Goal: Find contact information: Obtain details needed to contact an individual or organization

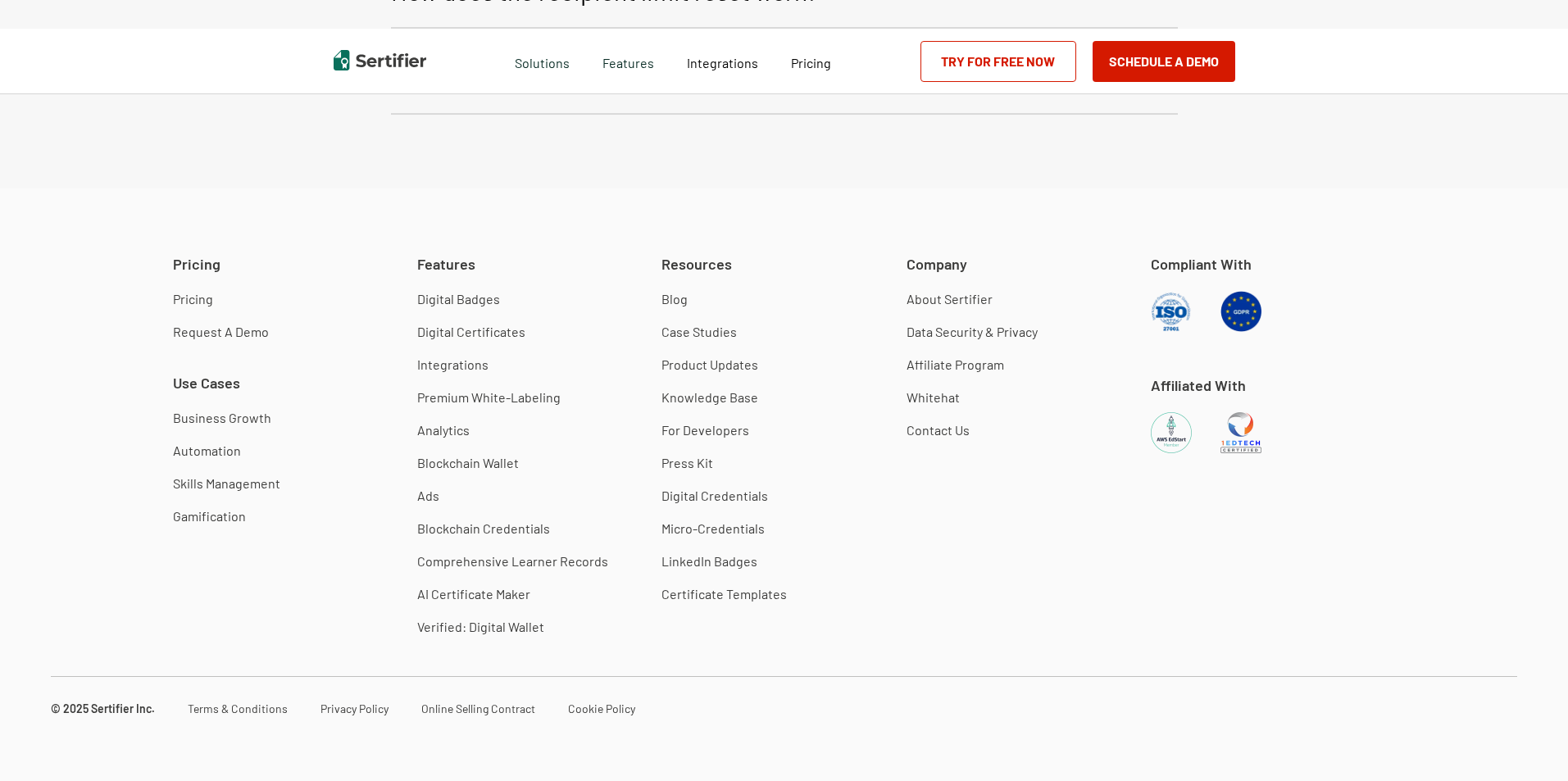
type input "50"
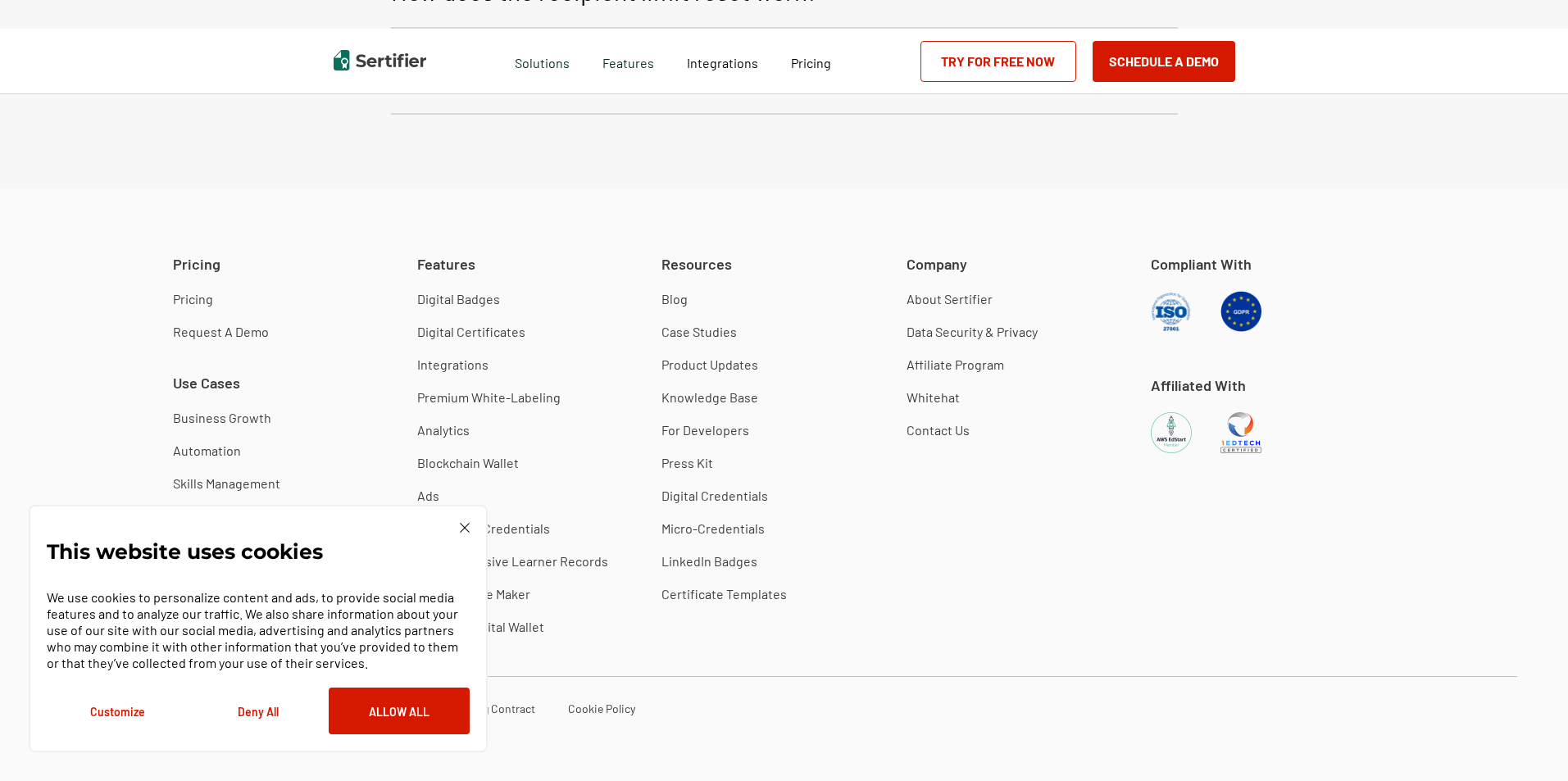
click at [466, 530] on img at bounding box center [465, 527] width 10 height 10
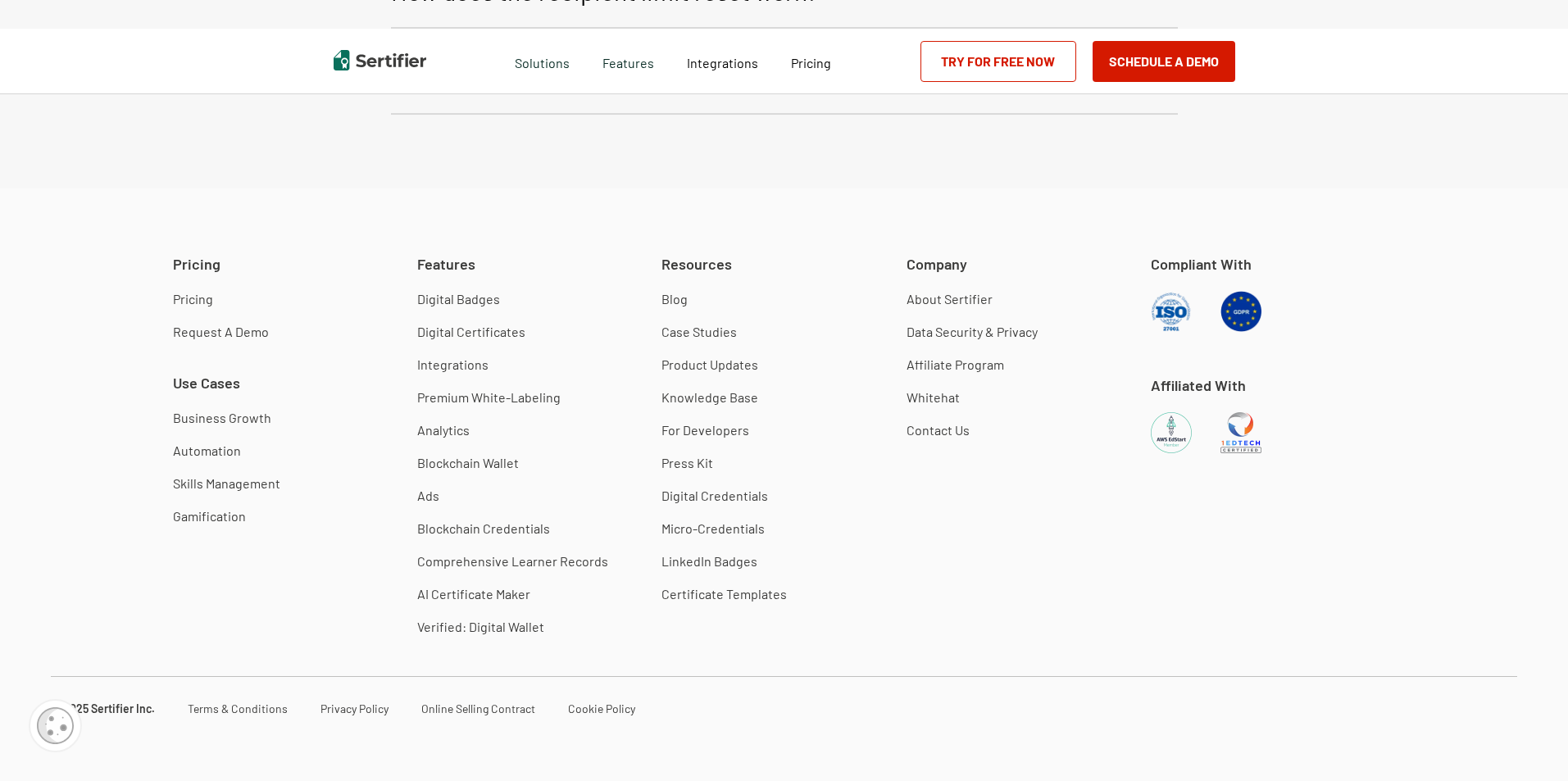
click at [954, 423] on link "Contact Us" at bounding box center [938, 429] width 63 height 16
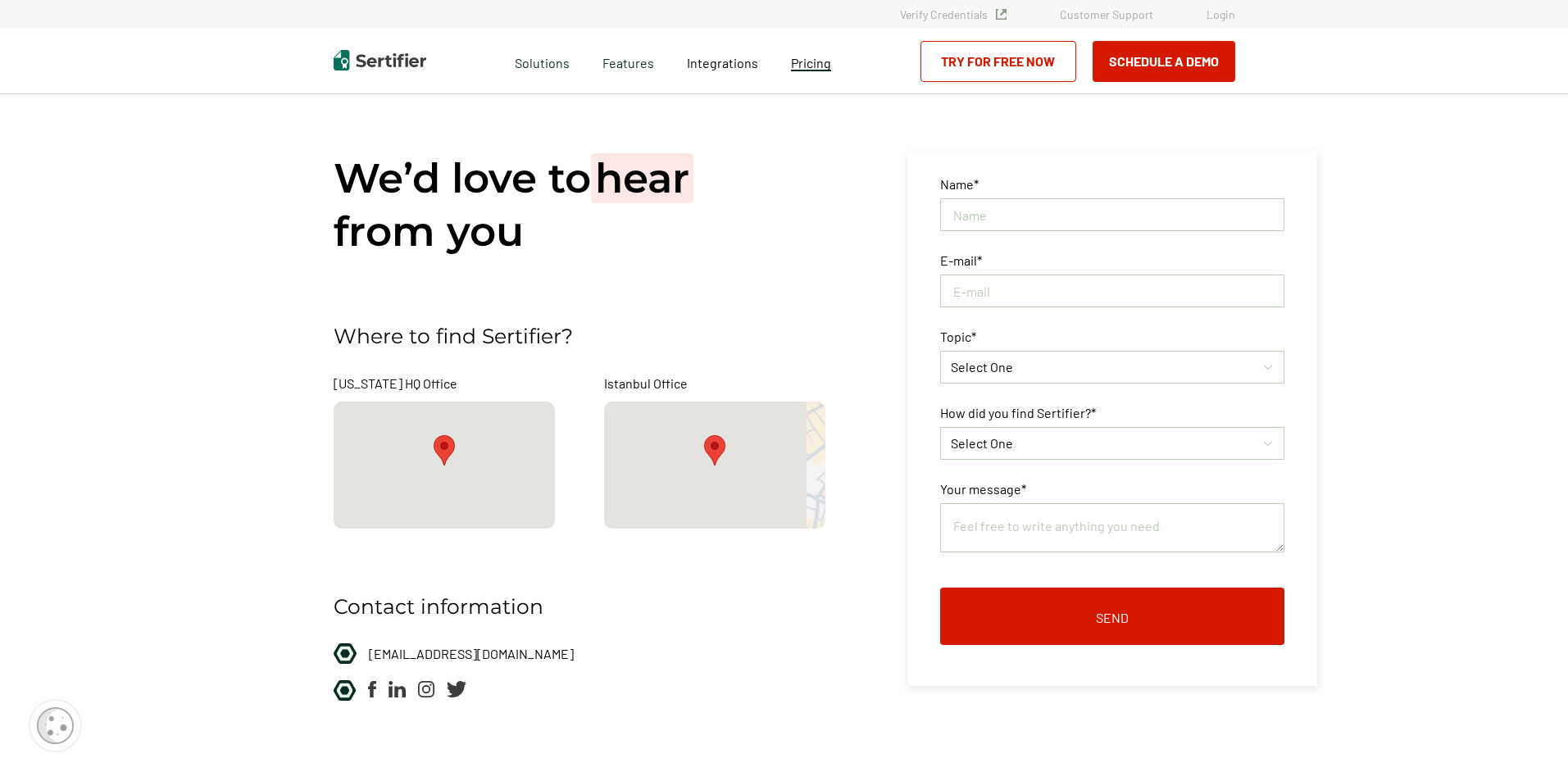
click at [815, 68] on span "Pricing" at bounding box center [810, 63] width 40 height 15
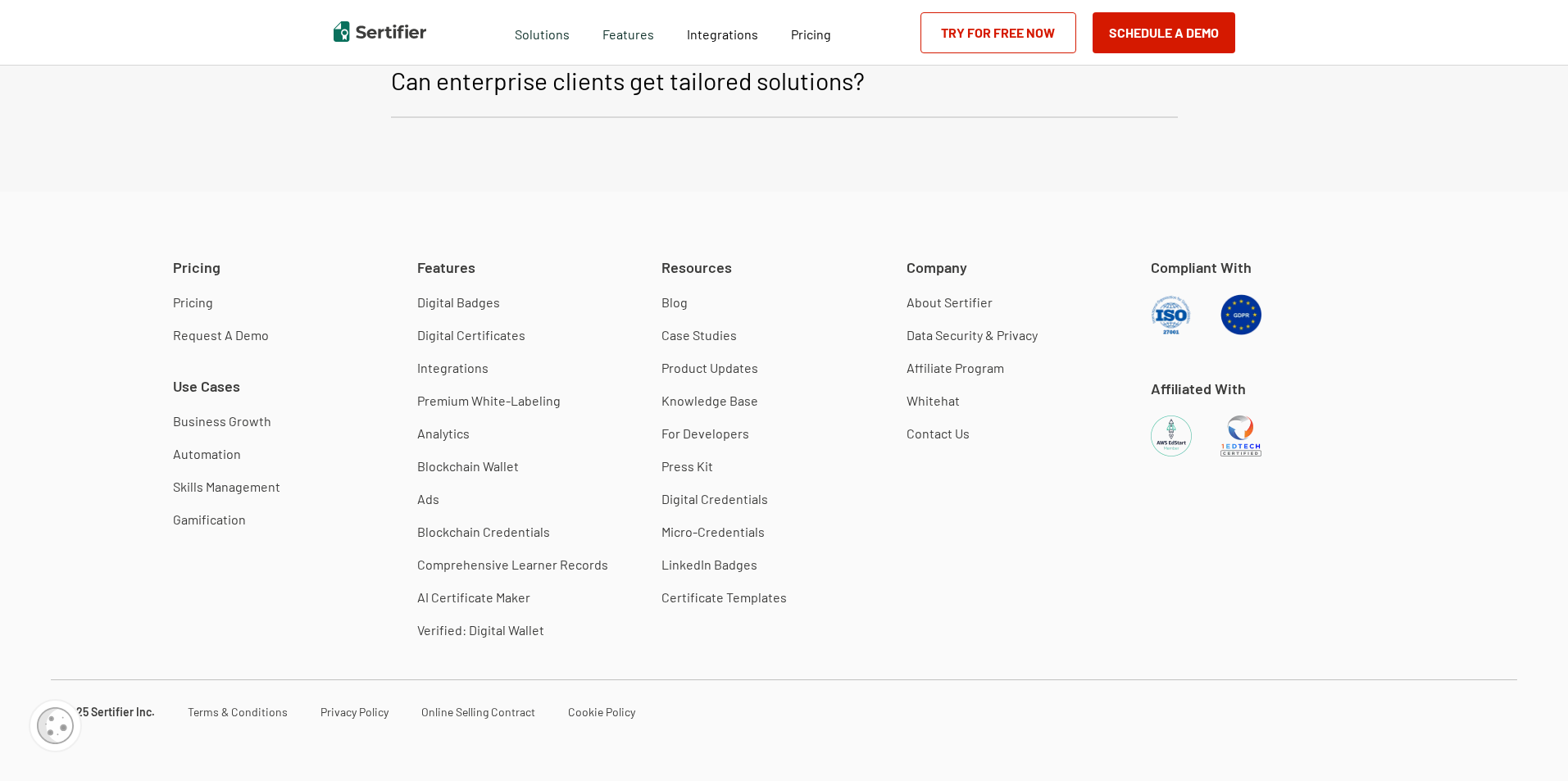
scroll to position [4194, 0]
